Goal: Find specific page/section: Find specific page/section

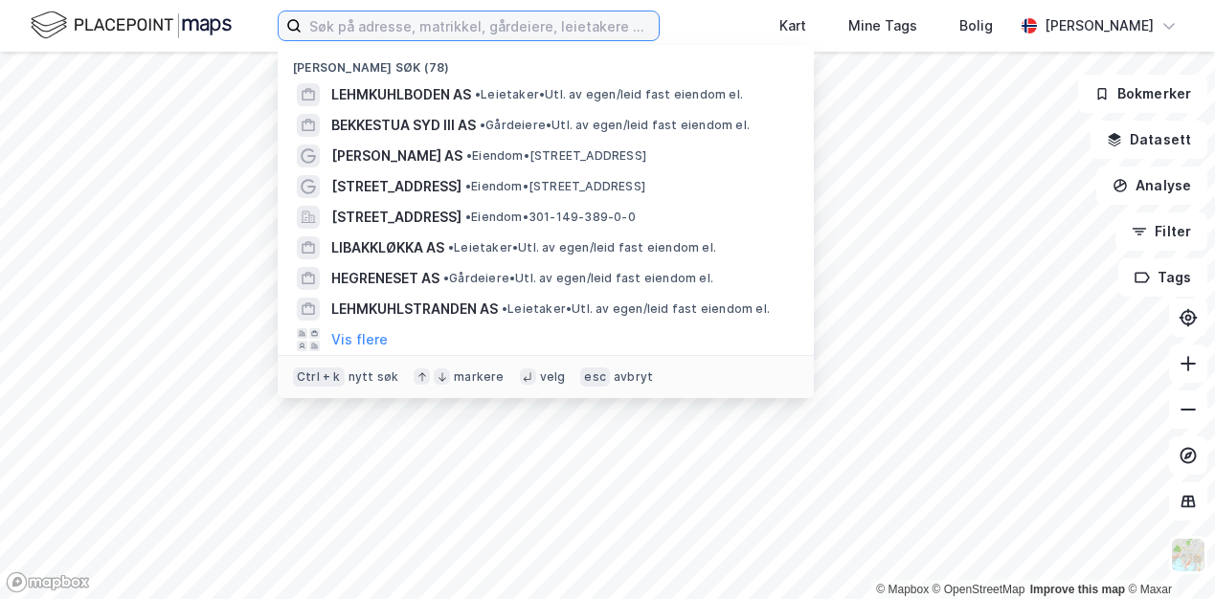
click at [380, 29] on input at bounding box center [480, 25] width 357 height 29
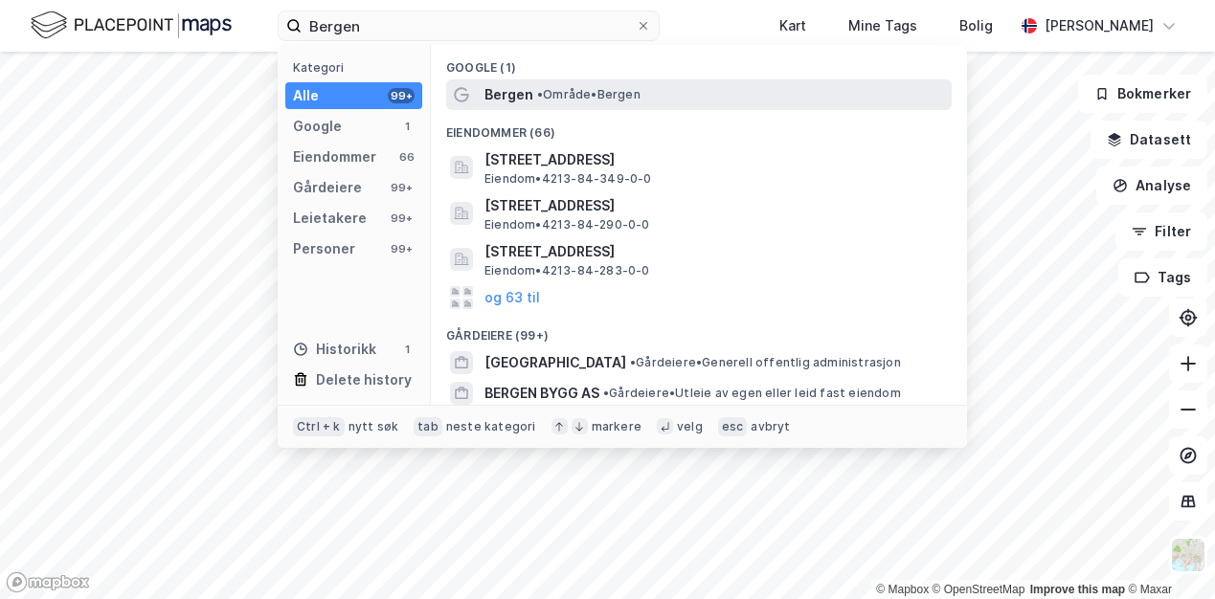
click at [570, 99] on span "• Område • [GEOGRAPHIC_DATA]" at bounding box center [588, 94] width 103 height 15
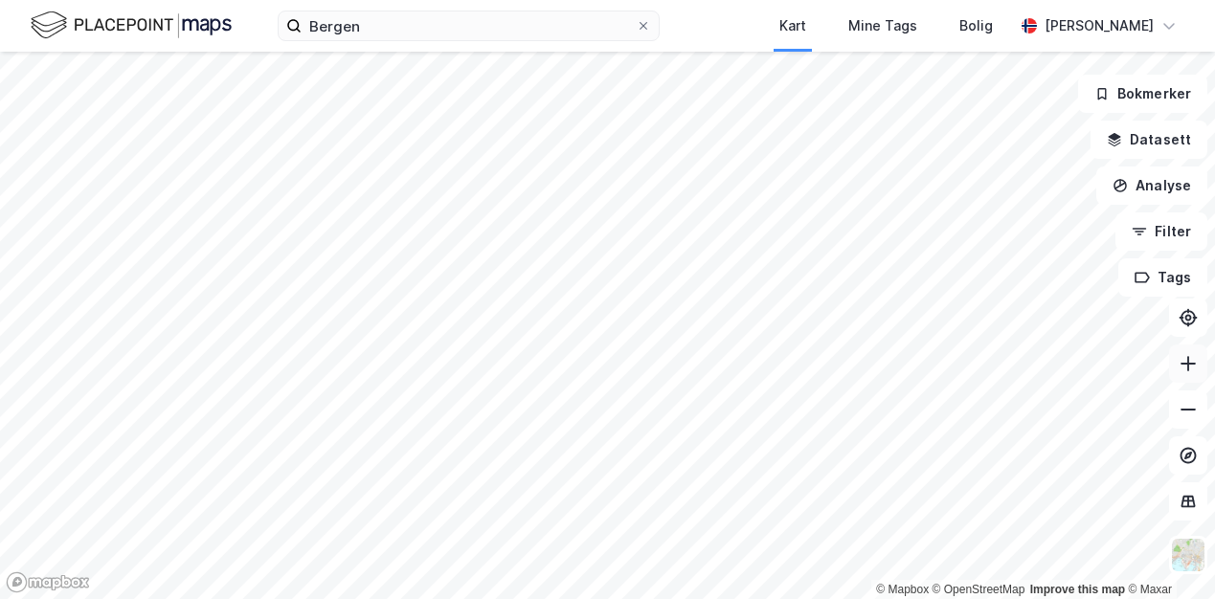
click at [1185, 357] on icon at bounding box center [1187, 363] width 19 height 19
click at [781, 598] on html "Bergen Kart Mine Tags Bolig [PERSON_NAME] © Mapbox © OpenStreetMap Improve this…" at bounding box center [607, 299] width 1215 height 599
click at [1190, 372] on icon at bounding box center [1187, 363] width 19 height 19
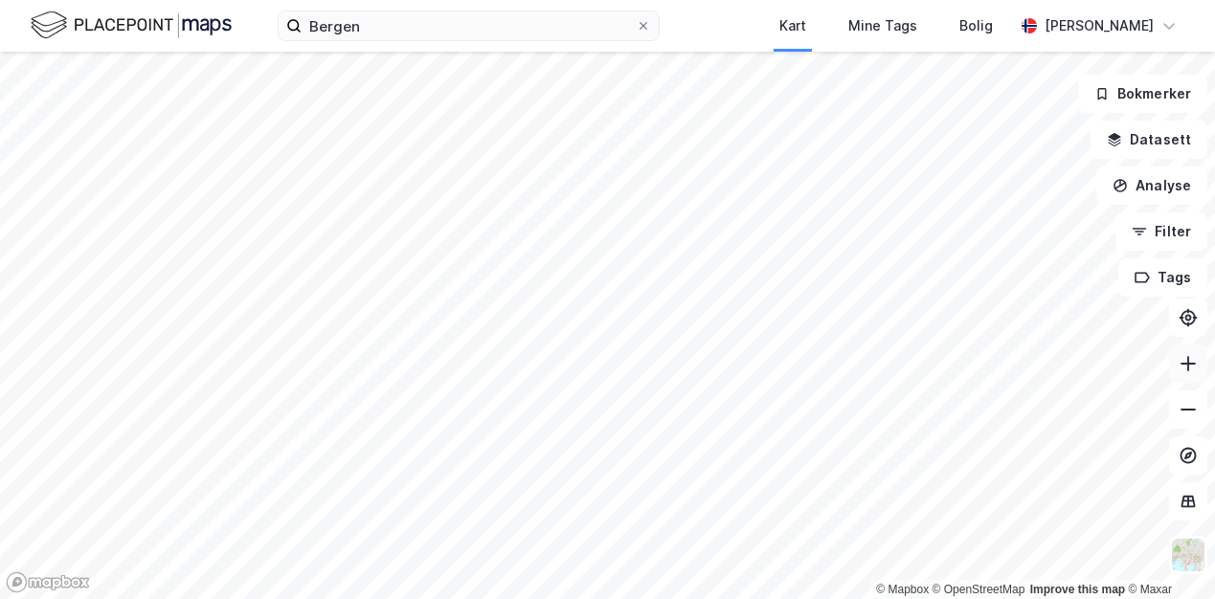
click at [1190, 372] on icon at bounding box center [1187, 363] width 19 height 19
click at [1198, 359] on button at bounding box center [1188, 364] width 38 height 38
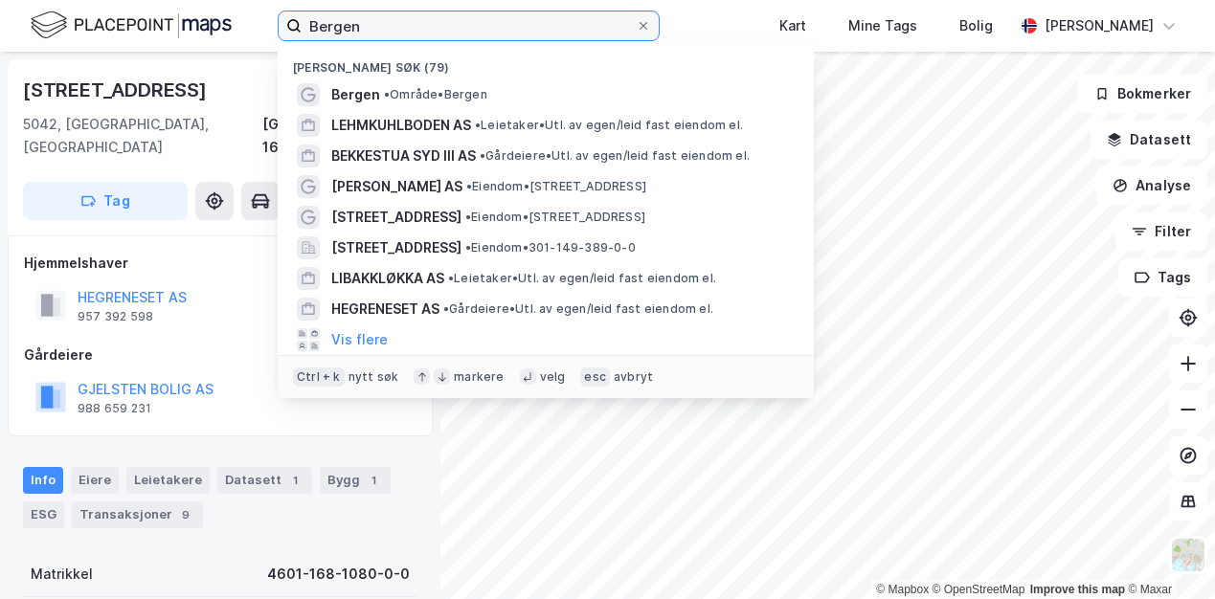
click at [381, 28] on input "Bergen" at bounding box center [469, 25] width 334 height 29
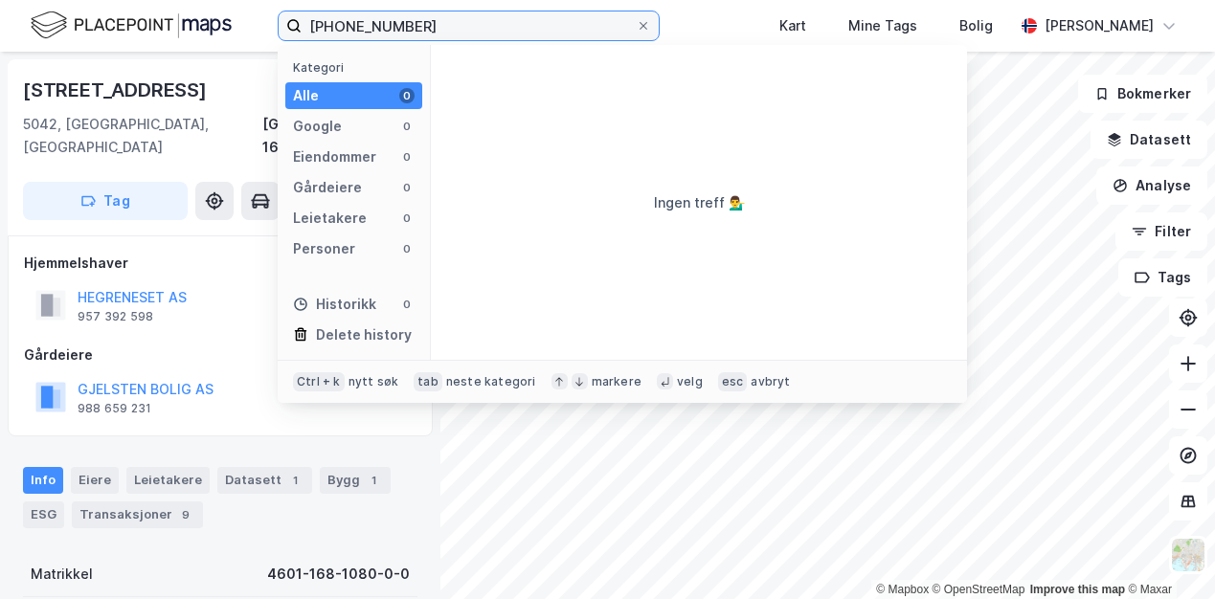
type input "[PHONE_NUMBER]"
